Goal: Transaction & Acquisition: Purchase product/service

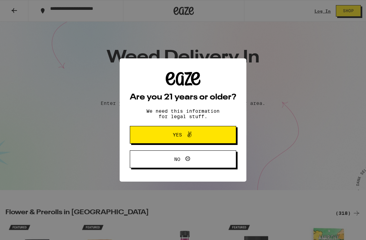
click at [221, 134] on button "Yes" at bounding box center [183, 135] width 107 height 18
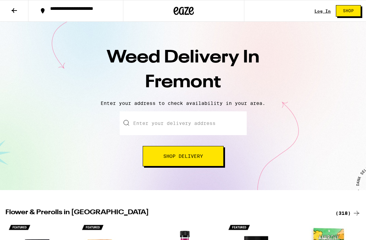
click at [225, 123] on input "Enter your delivery address" at bounding box center [183, 123] width 127 height 24
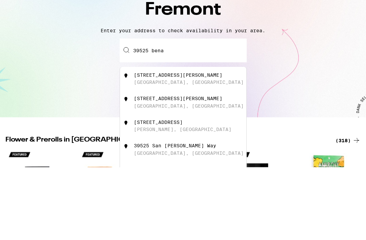
click at [209, 145] on div "39525 Benavente Ave Fremont, CA" at bounding box center [194, 151] width 121 height 13
type input "39525 Benavente Ave, Fremont, CA"
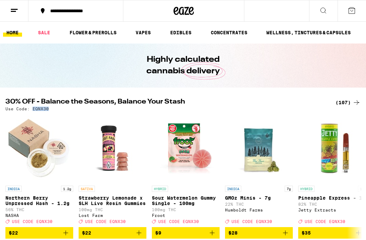
click at [184, 33] on link "EDIBLES" at bounding box center [181, 32] width 28 height 8
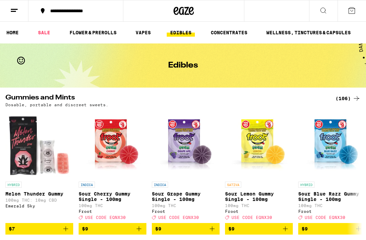
click at [325, 8] on icon at bounding box center [323, 10] width 5 height 5
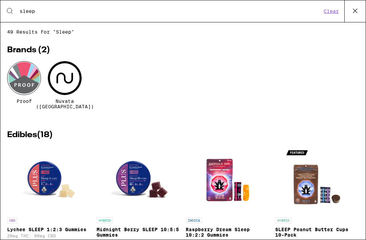
type input "sleep"
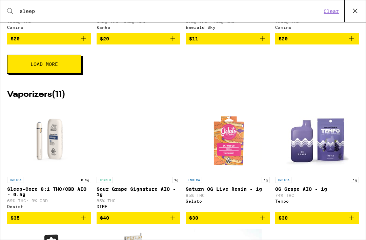
scroll to position [350, 0]
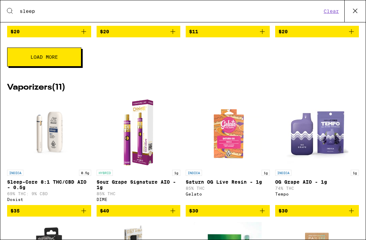
click at [38, 59] on span "Load More" at bounding box center [44, 57] width 27 height 5
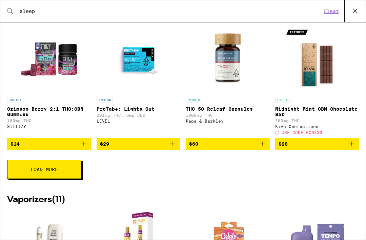
scroll to position [493, 0]
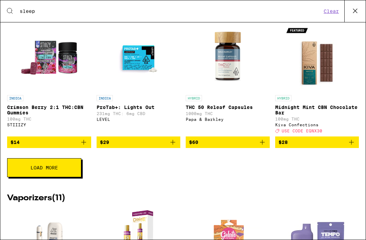
click at [69, 177] on button "Load More" at bounding box center [44, 167] width 74 height 19
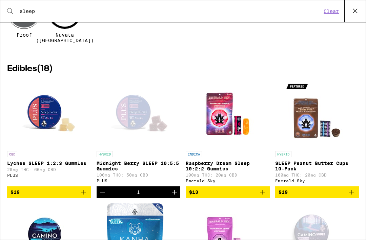
scroll to position [0, 0]
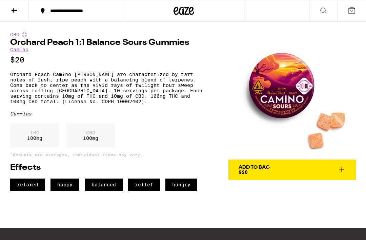
click at [47, 148] on div "THC 100 mg" at bounding box center [34, 135] width 49 height 24
click at [92, 135] on p "CBD" at bounding box center [90, 132] width 15 height 5
click at [343, 170] on icon at bounding box center [342, 170] width 8 height 8
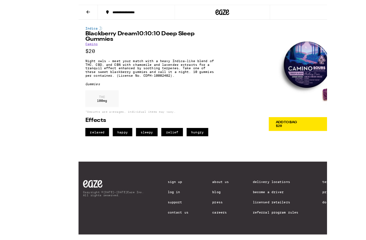
scroll to position [19, 0]
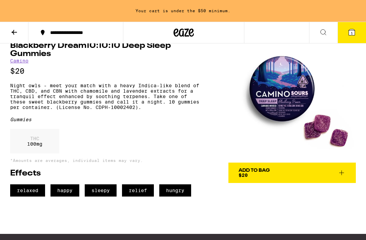
click at [342, 173] on icon at bounding box center [342, 173] width 8 height 8
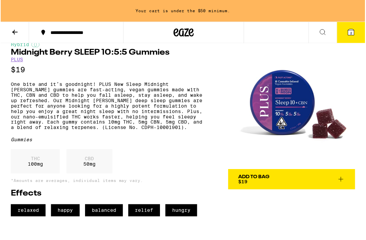
scroll to position [12, 0]
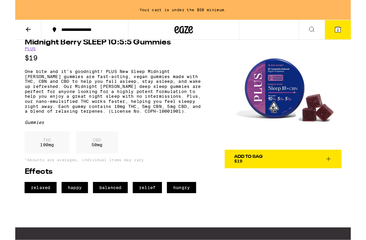
click at [344, 175] on icon at bounding box center [342, 173] width 8 height 8
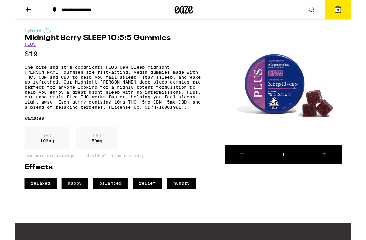
scroll to position [0, 0]
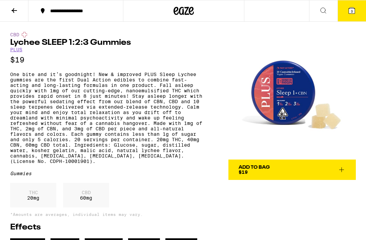
click at [188, 14] on icon at bounding box center [184, 11] width 10 height 8
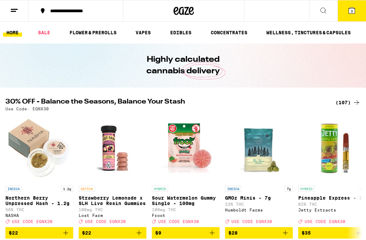
click at [184, 33] on link "EDIBLES" at bounding box center [181, 32] width 28 height 8
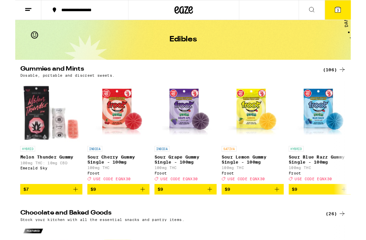
scroll to position [28, 0]
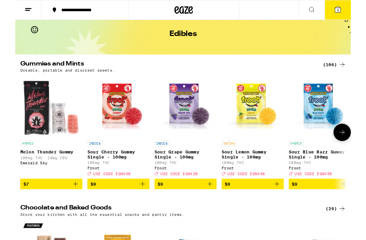
click at [347, 70] on div "(106)" at bounding box center [348, 70] width 25 height 8
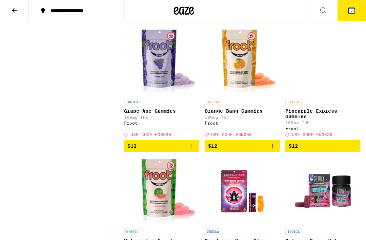
scroll to position [823, 0]
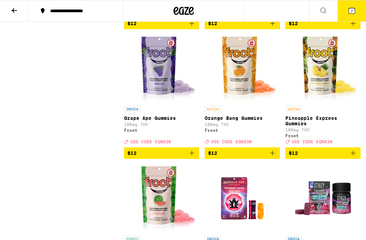
click at [353, 157] on icon "Add to bag" at bounding box center [353, 153] width 8 height 8
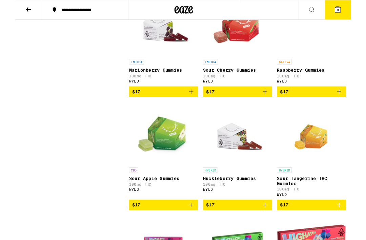
scroll to position [1719, 0]
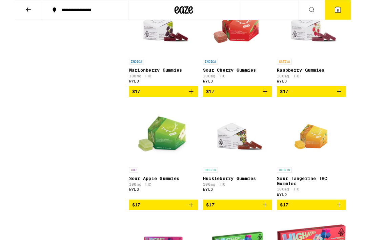
click at [353, 102] on icon "Add to bag" at bounding box center [353, 99] width 5 height 5
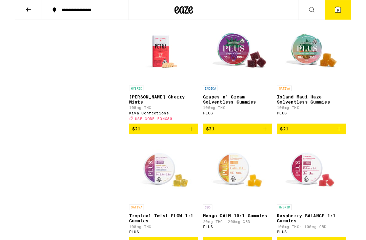
scroll to position [3296, 0]
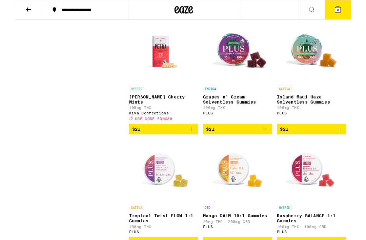
click at [192, 14] on icon "Add to bag" at bounding box center [192, 11] width 5 height 5
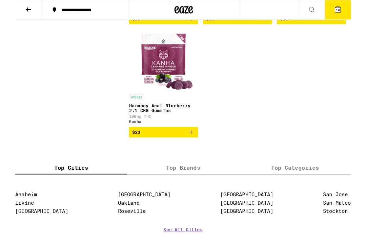
scroll to position [4461, 0]
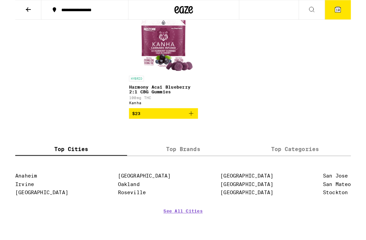
click at [352, 9] on span "10" at bounding box center [352, 11] width 4 height 4
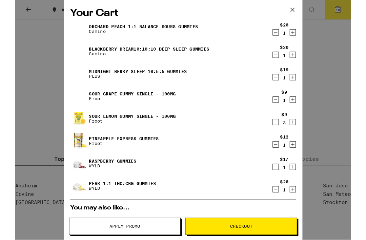
scroll to position [4451, 0]
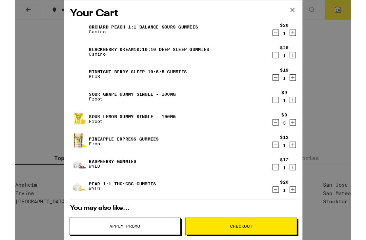
click at [284, 182] on icon "Decrement" at bounding box center [285, 182] width 4 height 0
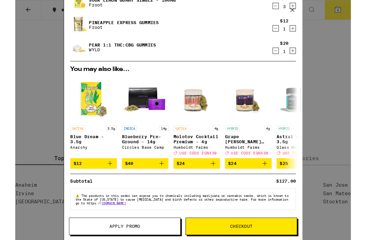
scroll to position [134, 0]
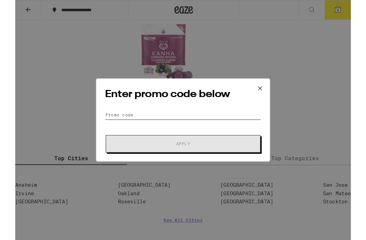
click at [105, 124] on input "Promo Code" at bounding box center [183, 125] width 170 height 10
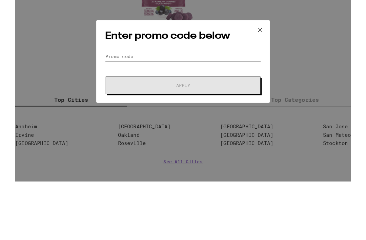
click at [104, 120] on input "Promo Code" at bounding box center [183, 125] width 170 height 10
paste input "EQNX30"
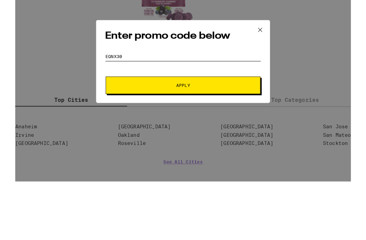
type input "EQNX30"
click at [124, 154] on span "Apply" at bounding box center [183, 156] width 122 height 5
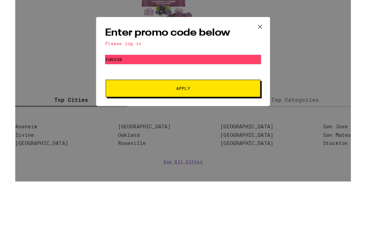
scroll to position [4515, 0]
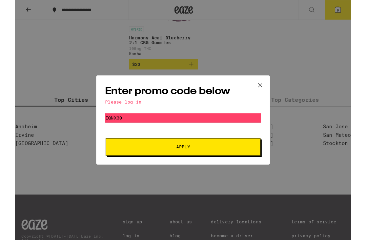
click at [253, 161] on button "Apply" at bounding box center [183, 160] width 169 height 19
click at [269, 92] on icon at bounding box center [267, 93] width 10 height 10
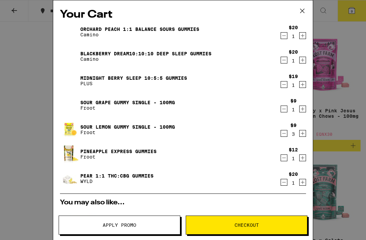
scroll to position [4186, 0]
click at [300, 10] on icon at bounding box center [302, 11] width 10 height 10
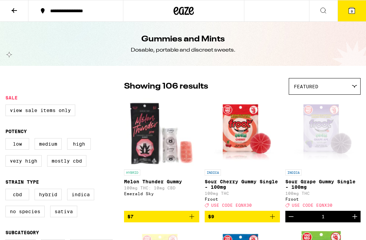
click at [181, 9] on icon at bounding box center [184, 11] width 20 height 12
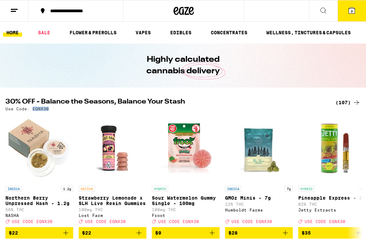
click at [357, 11] on button "9" at bounding box center [352, 10] width 28 height 21
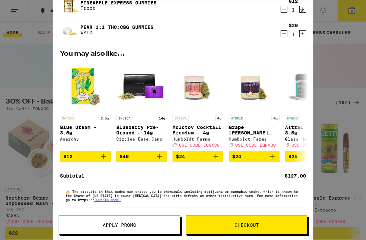
scroll to position [155, 0]
click at [87, 220] on button "Apply Promo" at bounding box center [120, 224] width 122 height 19
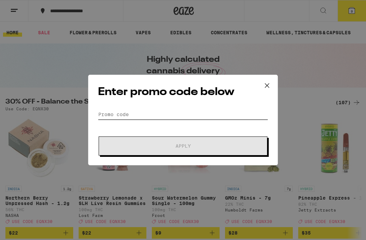
click at [109, 111] on input "Promo Code" at bounding box center [183, 114] width 170 height 10
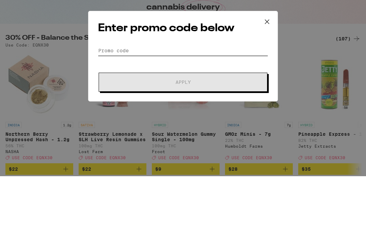
click at [103, 109] on input "Promo Code" at bounding box center [183, 114] width 170 height 10
paste input "EQNX30"
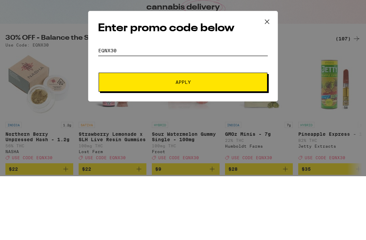
type input "EQNX30"
click at [121, 136] on button "Apply" at bounding box center [183, 145] width 169 height 19
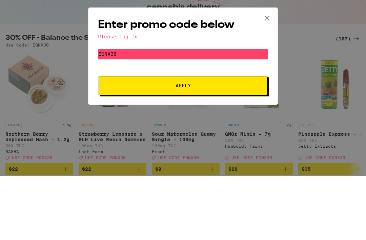
scroll to position [64, 0]
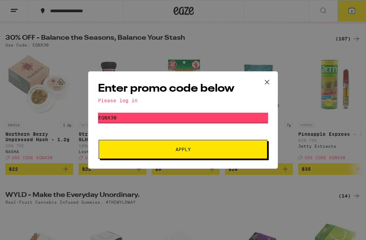
click at [107, 118] on input "EQNX30" at bounding box center [183, 118] width 170 height 10
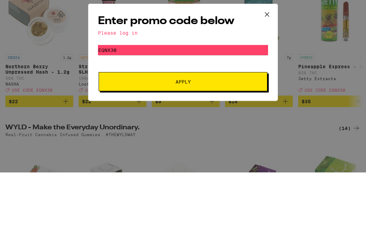
click at [117, 140] on button "Apply" at bounding box center [183, 149] width 169 height 19
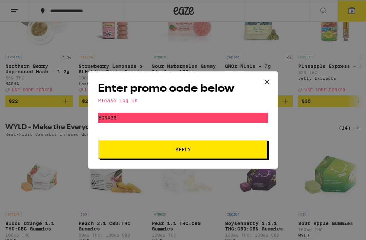
click at [270, 79] on icon at bounding box center [267, 82] width 10 height 10
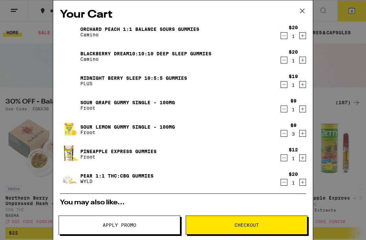
click at [281, 224] on span "Checkout" at bounding box center [246, 225] width 121 height 5
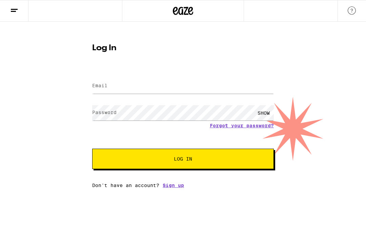
click at [171, 188] on link "Sign up" at bounding box center [173, 184] width 21 height 5
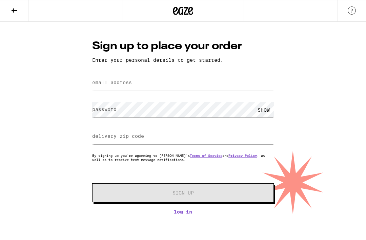
click at [102, 83] on label "email address" at bounding box center [112, 82] width 40 height 5
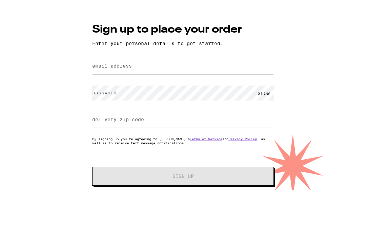
type input "bitterfilms@hotmail.com"
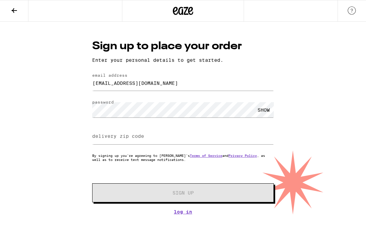
click at [102, 137] on label "delivery zip code" at bounding box center [118, 135] width 52 height 5
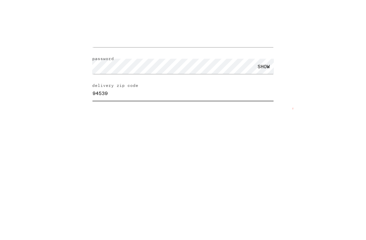
type input "94539"
click at [344, 55] on div "Sign up to place your order Enter your personal details to get started. email a…" at bounding box center [183, 118] width 366 height 193
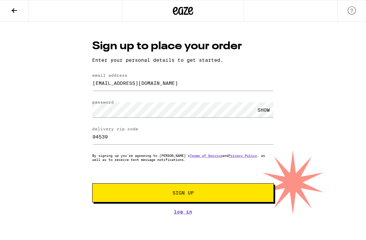
click at [244, 195] on span "Sign Up" at bounding box center [183, 192] width 135 height 5
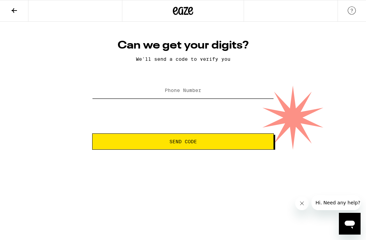
click at [218, 91] on input "Phone Number" at bounding box center [183, 90] width 182 height 15
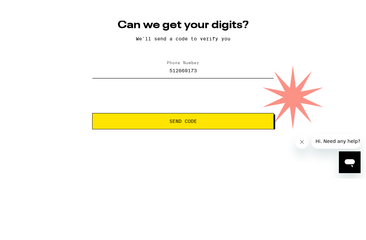
type input "(512) 669-1735"
click at [255, 133] on button "Send Code" at bounding box center [183, 141] width 182 height 16
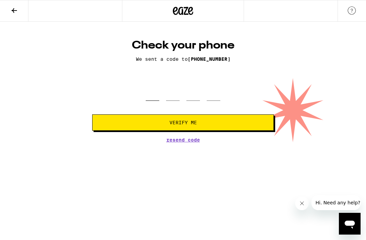
click at [152, 97] on input "tel" at bounding box center [153, 91] width 14 height 20
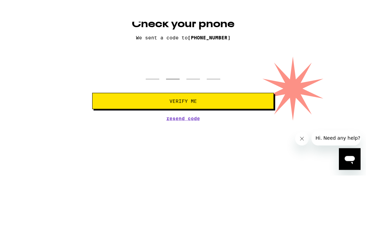
type input "0"
type input "4"
type input "8"
type input "3"
click at [183, 114] on button "Verify Me" at bounding box center [183, 122] width 182 height 16
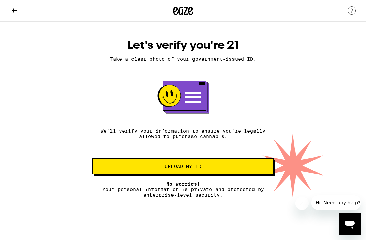
click at [132, 169] on span "Upload my ID" at bounding box center [183, 166] width 170 height 5
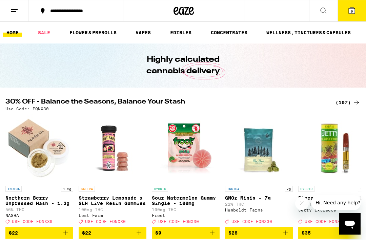
click at [353, 13] on span "9" at bounding box center [352, 11] width 2 height 4
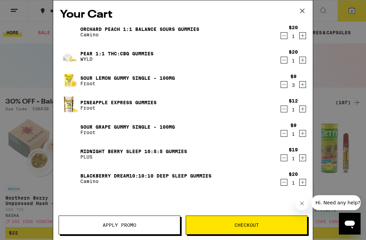
click at [115, 227] on span "Apply Promo" at bounding box center [120, 225] width 34 height 5
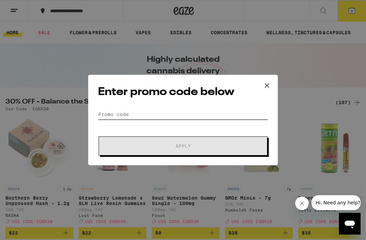
click at [112, 113] on input "Promo Code" at bounding box center [183, 114] width 170 height 10
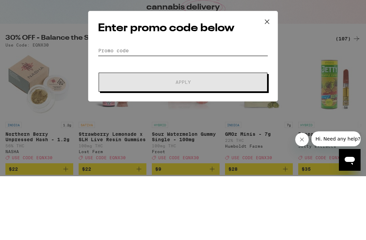
click at [105, 109] on input "Promo Code" at bounding box center [183, 114] width 170 height 10
paste input "EQNX30"
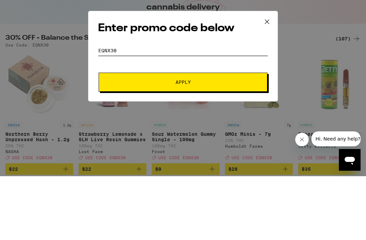
type input "EQNX30"
click at [159, 143] on span "Apply" at bounding box center [183, 145] width 122 height 5
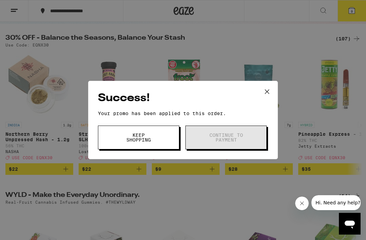
click at [151, 142] on span "Keep Shopping" at bounding box center [138, 137] width 35 height 9
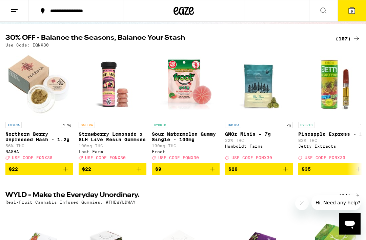
click at [355, 9] on icon at bounding box center [352, 10] width 8 height 8
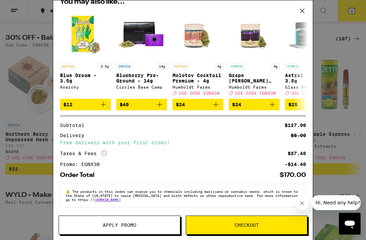
scroll to position [209, 0]
click at [105, 152] on icon "More Info" at bounding box center [103, 152] width 5 height 5
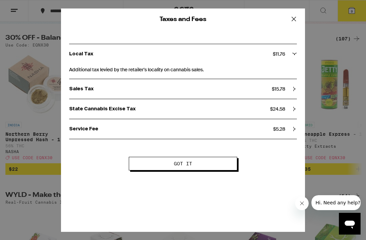
click at [212, 165] on button "Got it" at bounding box center [183, 164] width 109 height 14
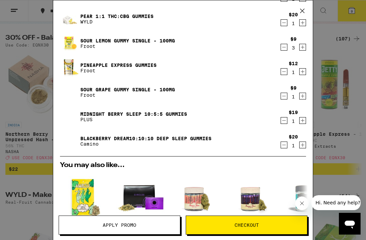
scroll to position [37, 0]
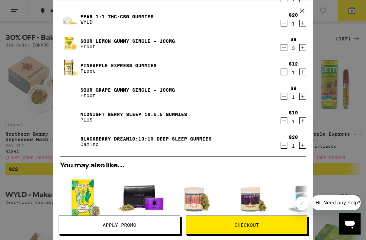
click at [256, 227] on span "Checkout" at bounding box center [247, 225] width 24 height 5
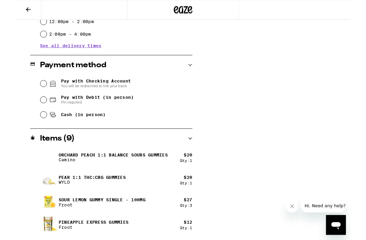
scroll to position [256, 0]
click at [34, 110] on input "Pay with Debit (in person) Pin required" at bounding box center [30, 108] width 7 height 7
radio input "true"
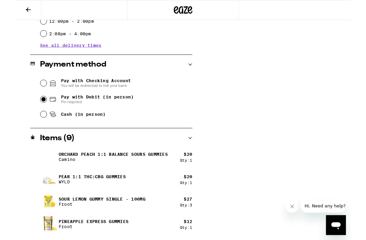
click at [31, 90] on input "Pay with Checking Account You will be redirected to link your bank" at bounding box center [30, 90] width 7 height 7
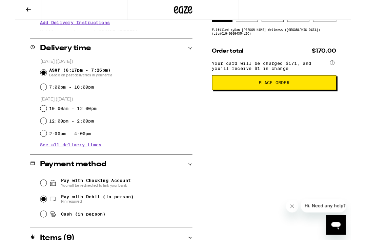
scroll to position [146, 0]
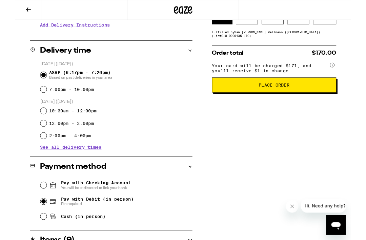
click at [290, 95] on span "Place Order" at bounding box center [283, 92] width 34 height 5
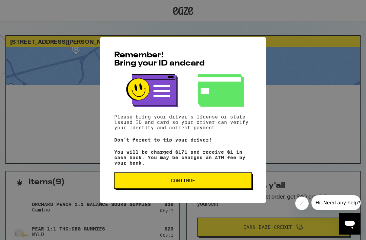
click at [231, 183] on span "Continue" at bounding box center [183, 180] width 126 height 5
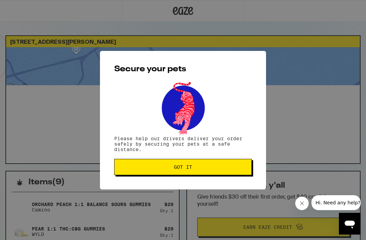
click at [233, 169] on span "Got it" at bounding box center [183, 167] width 126 height 5
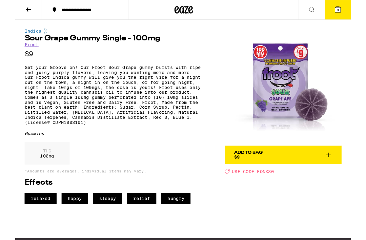
scroll to position [1, 0]
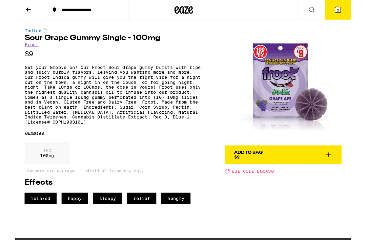
click at [343, 168] on icon at bounding box center [342, 169] width 8 height 8
click at [342, 169] on icon at bounding box center [342, 168] width 5 height 5
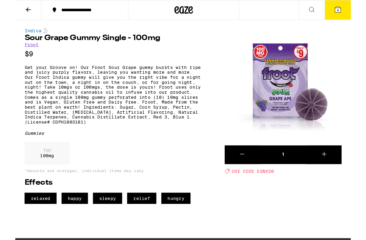
scroll to position [0, 0]
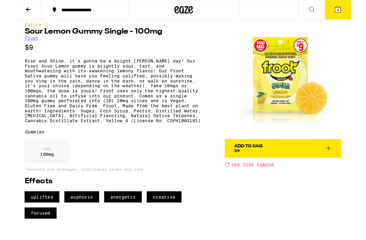
scroll to position [8, 0]
click at [342, 162] on icon at bounding box center [342, 161] width 8 height 8
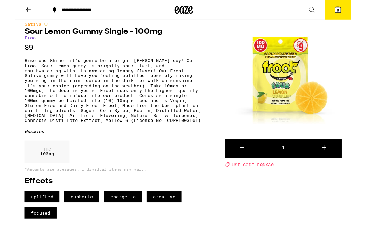
click at [338, 161] on icon at bounding box center [337, 160] width 5 height 5
click at [337, 160] on icon at bounding box center [337, 160] width 5 height 5
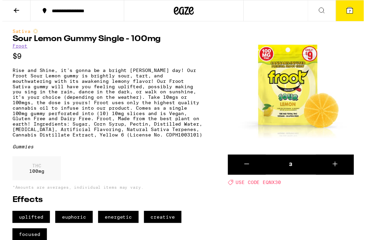
scroll to position [0, 0]
